Goal: Find specific page/section: Find specific page/section

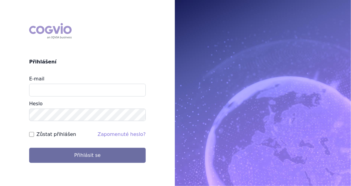
click at [54, 87] on input "E-mail" at bounding box center [87, 90] width 117 height 13
type input "[EMAIL_ADDRESS][PERSON_NAME][DOMAIN_NAME]"
click at [33, 136] on input "Zůstat přihlášen" at bounding box center [31, 134] width 5 height 5
checkbox input "true"
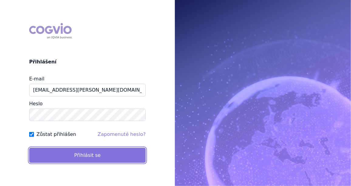
click at [57, 156] on button "Přihlásit se" at bounding box center [87, 155] width 117 height 15
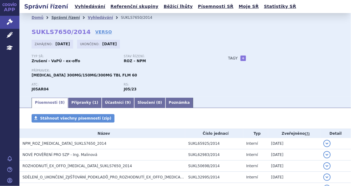
click at [65, 17] on link "Správní řízení" at bounding box center [65, 17] width 29 height 4
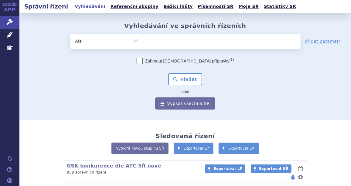
click at [171, 45] on ul at bounding box center [222, 40] width 158 height 13
click at [143, 45] on select at bounding box center [143, 40] width 0 height 15
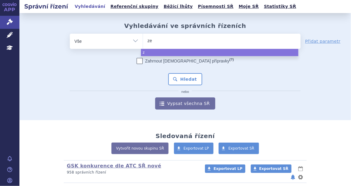
type input "zej"
type input "zejul"
type input "zejula"
select select "zejula"
click at [187, 81] on button "Hledat" at bounding box center [185, 79] width 34 height 12
